Goal: Information Seeking & Learning: Learn about a topic

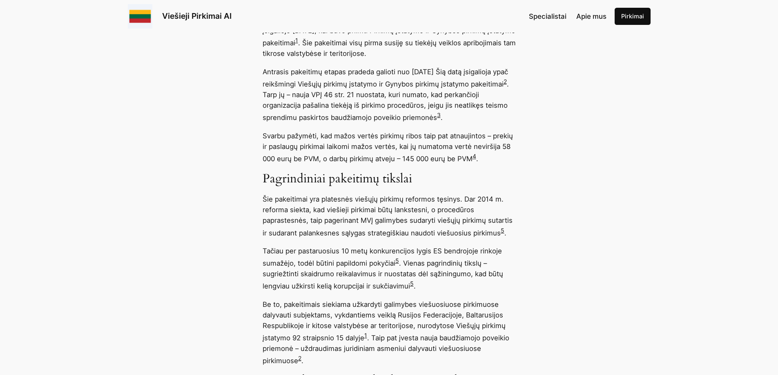
scroll to position [653, 0]
click at [472, 161] on link "4" at bounding box center [474, 157] width 4 height 7
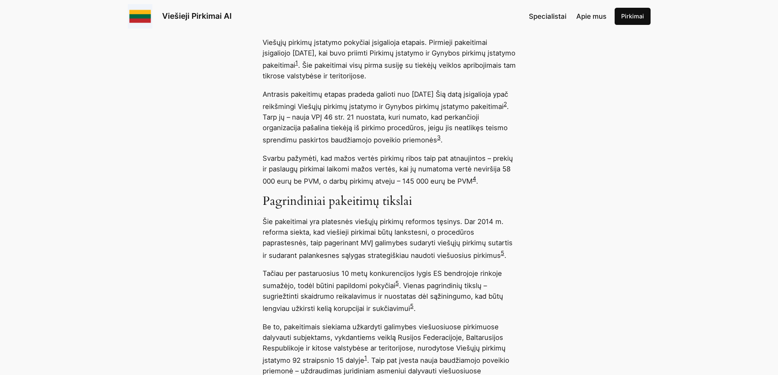
scroll to position [612, 0]
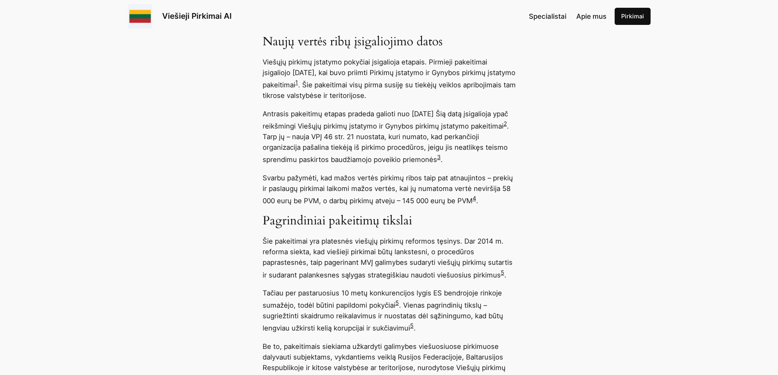
click at [503, 127] on link "2" at bounding box center [504, 123] width 3 height 7
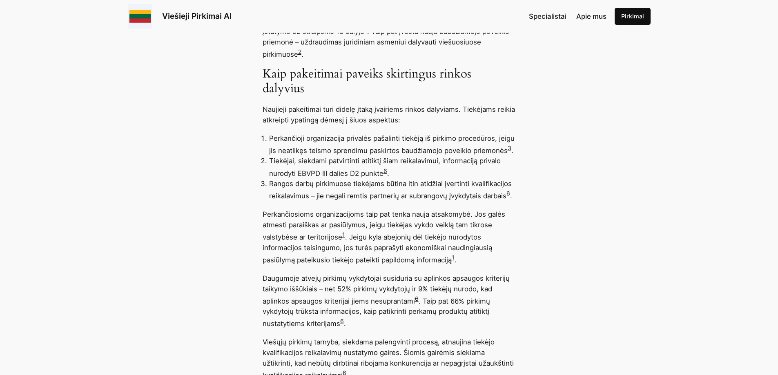
scroll to position [980, 0]
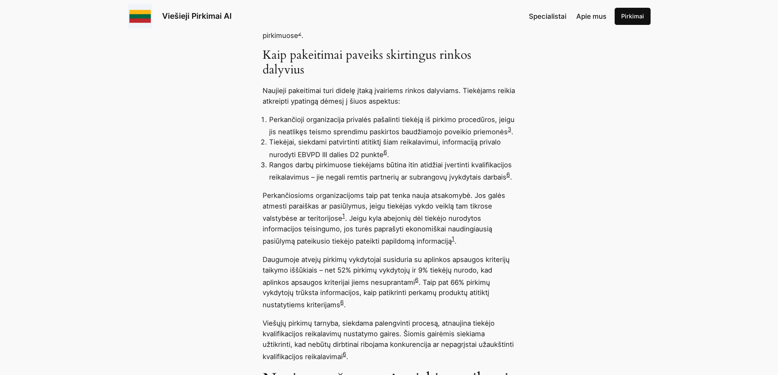
click at [507, 133] on link "3" at bounding box center [509, 129] width 4 height 7
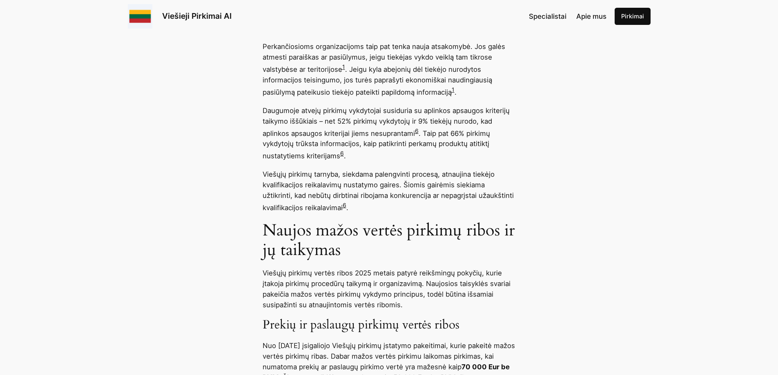
scroll to position [1143, 0]
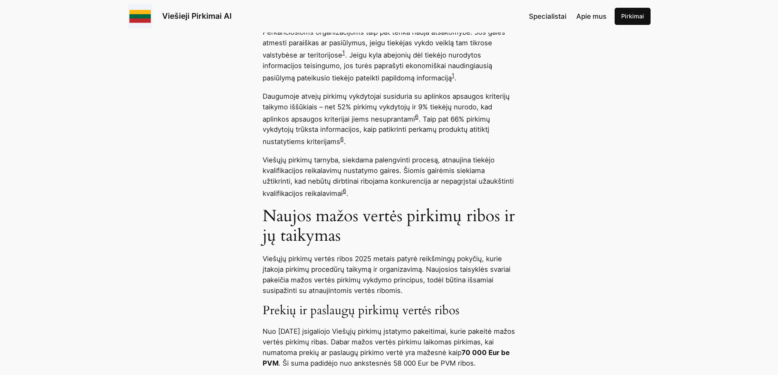
click at [418, 120] on link "6" at bounding box center [417, 116] width 4 height 7
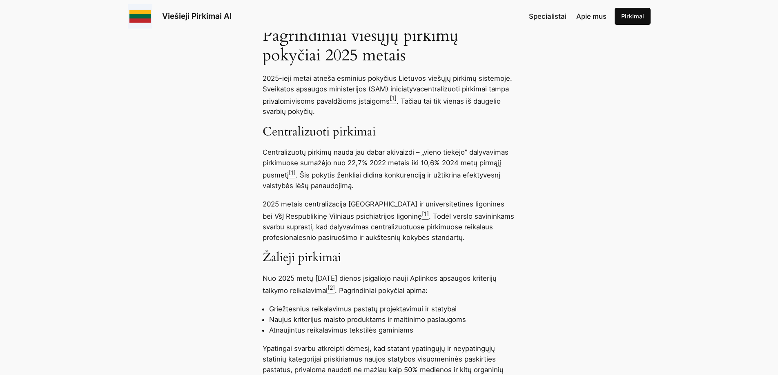
scroll to position [531, 0]
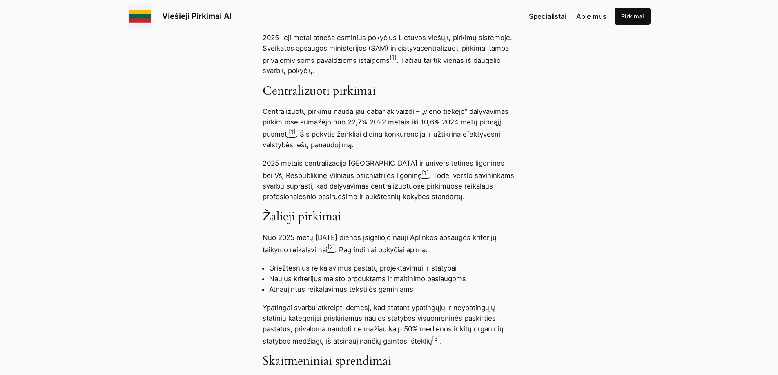
click at [422, 137] on p "Centralizuotų pirkimų nauda jau dabar akivaizdi – „vieno tiekėjo” dalyvavimas p…" at bounding box center [388, 128] width 253 height 44
click at [355, 140] on p "Centralizuotų pirkimų nauda jau dabar akivaizdi – „vieno tiekėjo” dalyvavimas p…" at bounding box center [388, 128] width 253 height 44
click at [338, 133] on p "Centralizuotų pirkimų nauda jau dabar akivaizdi – „vieno tiekėjo” dalyvavimas p…" at bounding box center [388, 128] width 253 height 44
click at [320, 137] on p "Centralizuotų pirkimų nauda jau dabar akivaizdi – „vieno tiekėjo” dalyvavimas p…" at bounding box center [388, 128] width 253 height 44
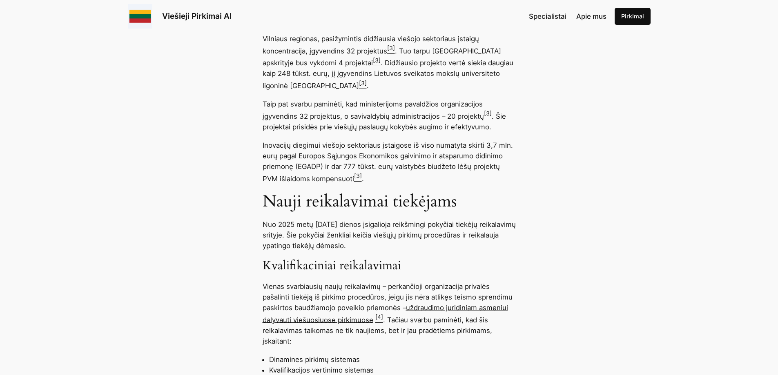
scroll to position [980, 0]
